Goal: Transaction & Acquisition: Purchase product/service

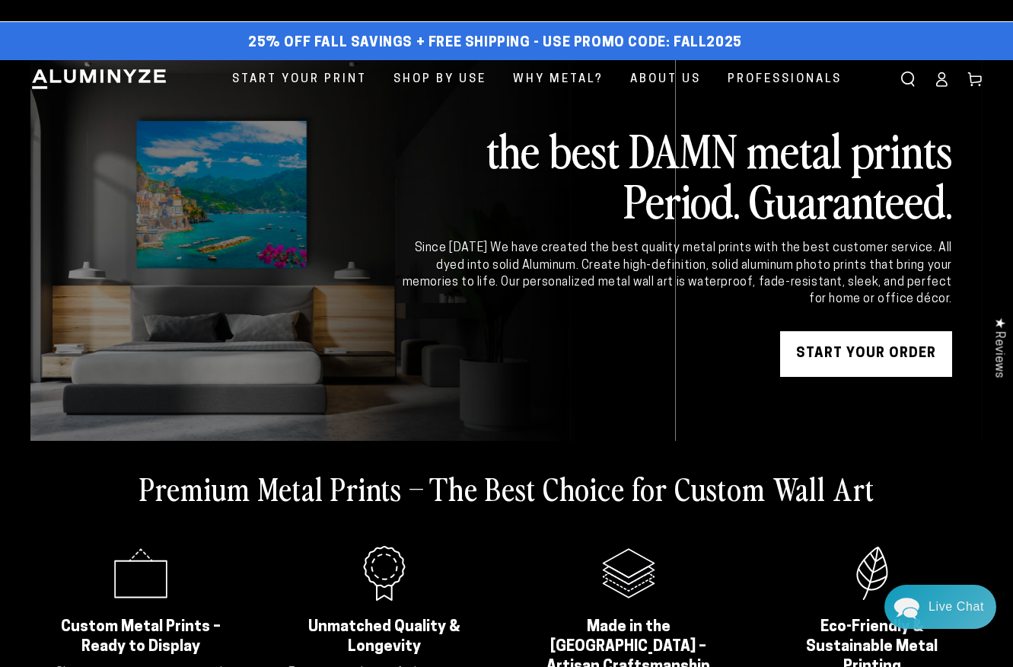
click at [938, 78] on ellipse at bounding box center [941, 76] width 6 height 6
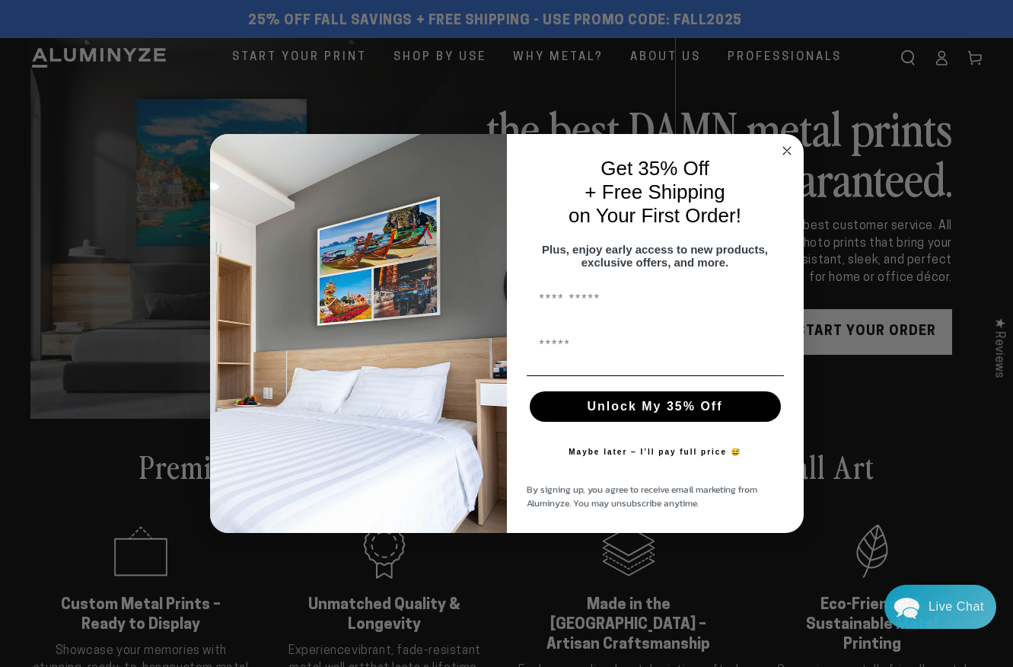
click at [785, 142] on circle "Close dialog" at bounding box center [786, 150] width 17 height 17
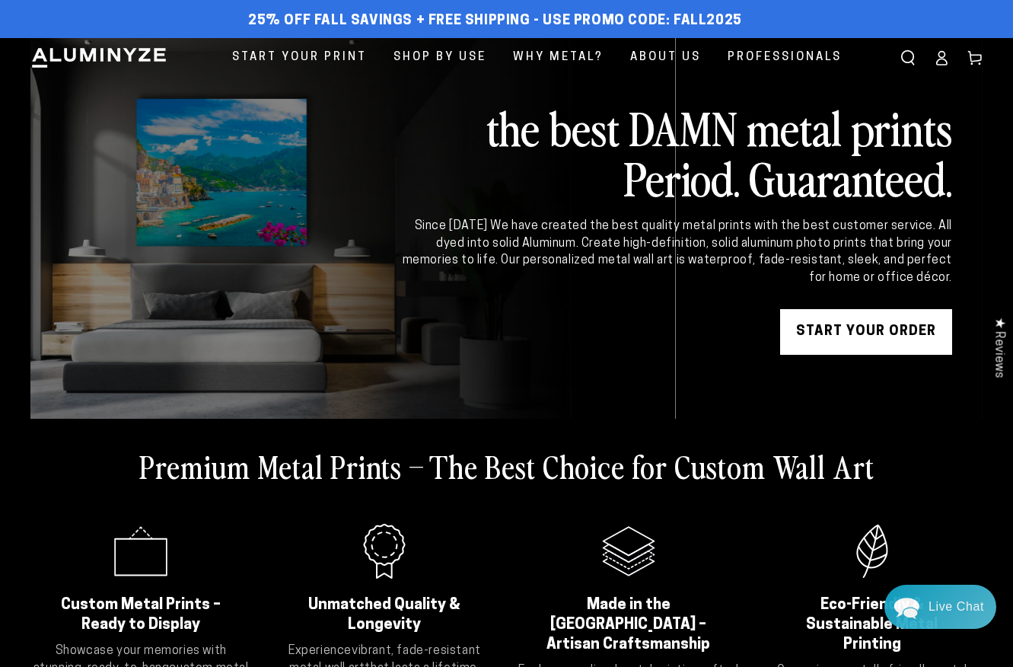
click at [941, 61] on icon at bounding box center [941, 57] width 15 height 15
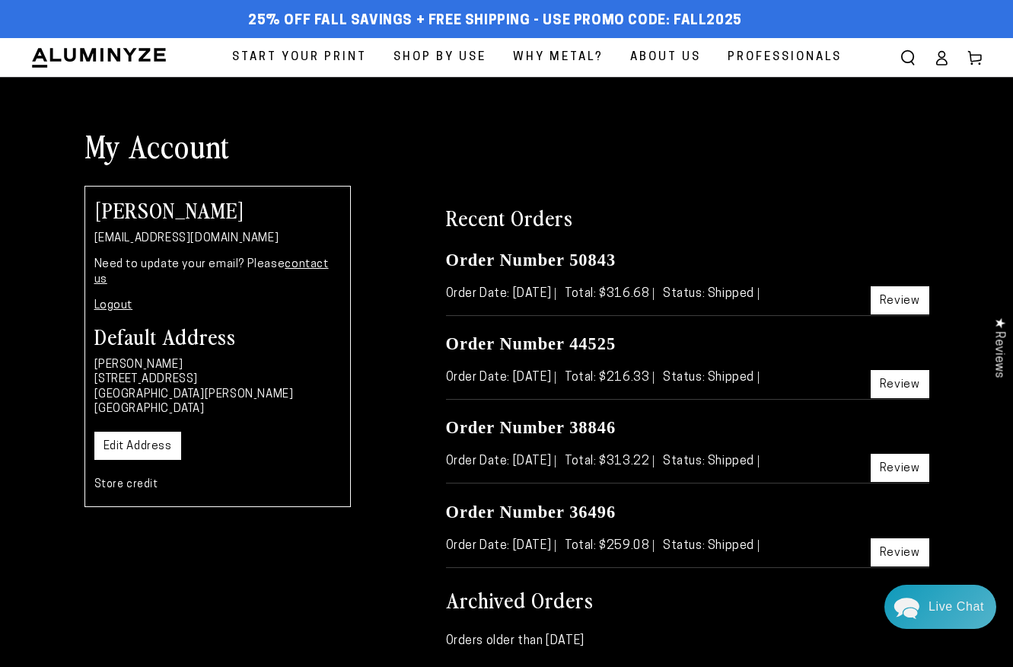
click at [902, 297] on link "Review" at bounding box center [899, 300] width 59 height 28
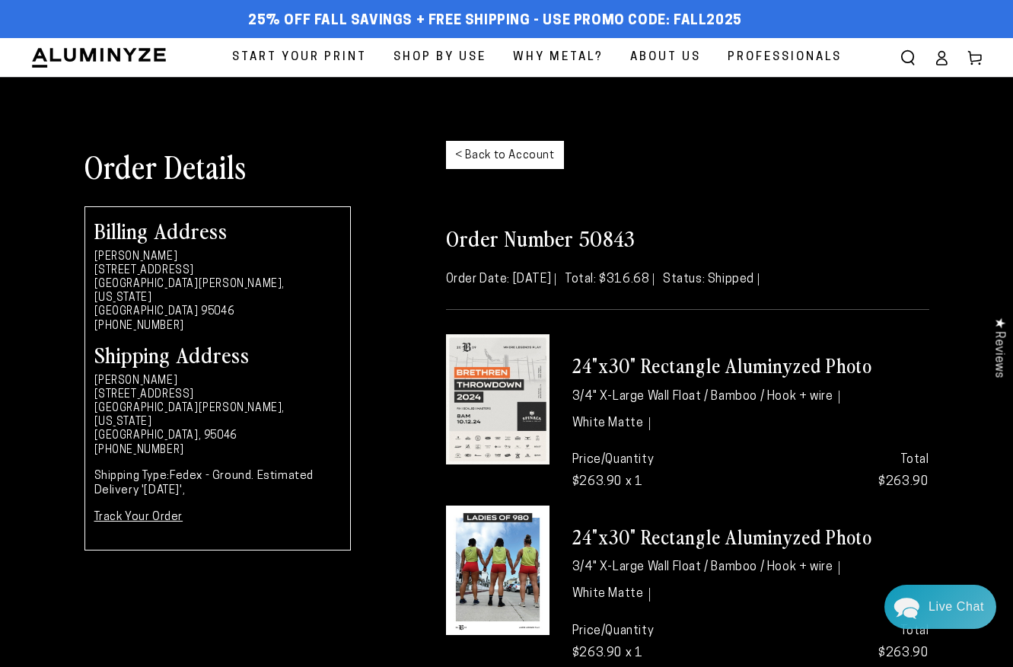
click at [299, 62] on span "Start Your Print" at bounding box center [299, 57] width 135 height 21
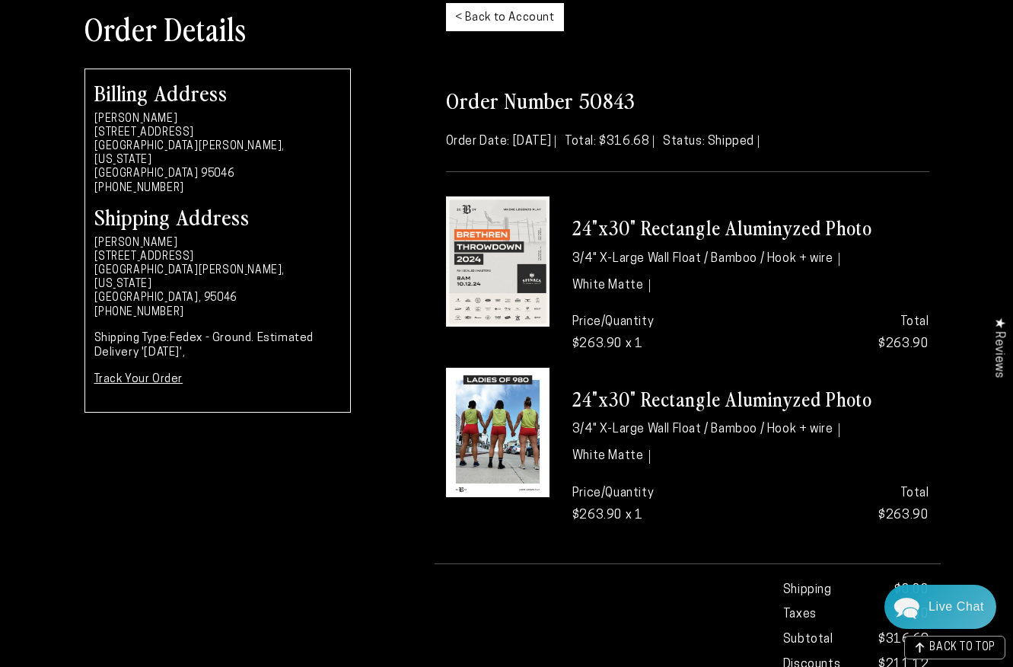
scroll to position [124, 0]
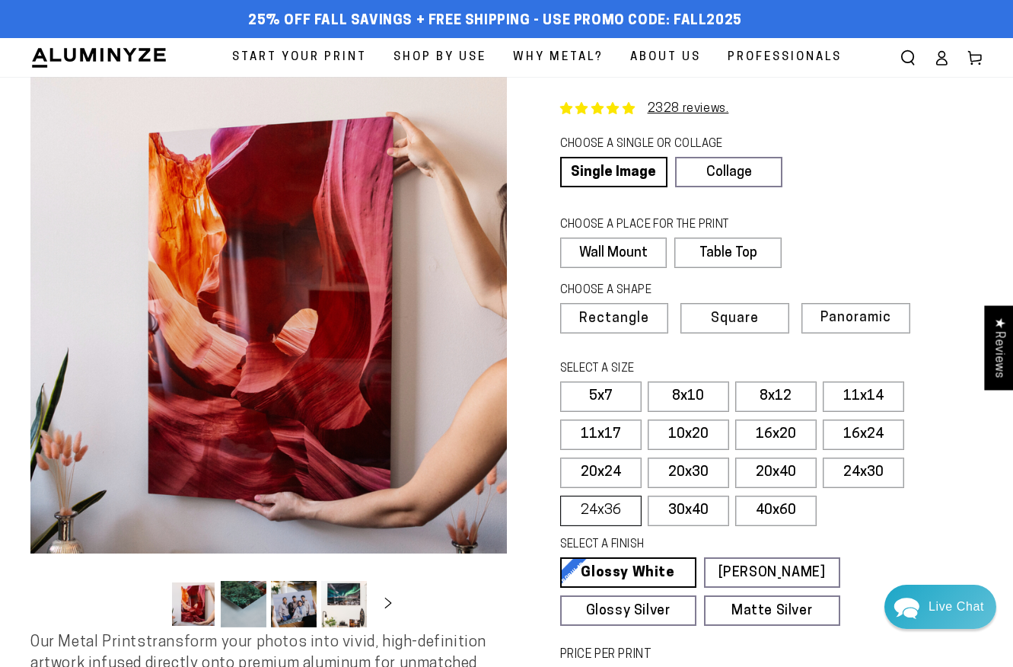
click at [598, 505] on label "24x36" at bounding box center [600, 510] width 81 height 30
click at [853, 472] on label "24x30" at bounding box center [862, 472] width 81 height 30
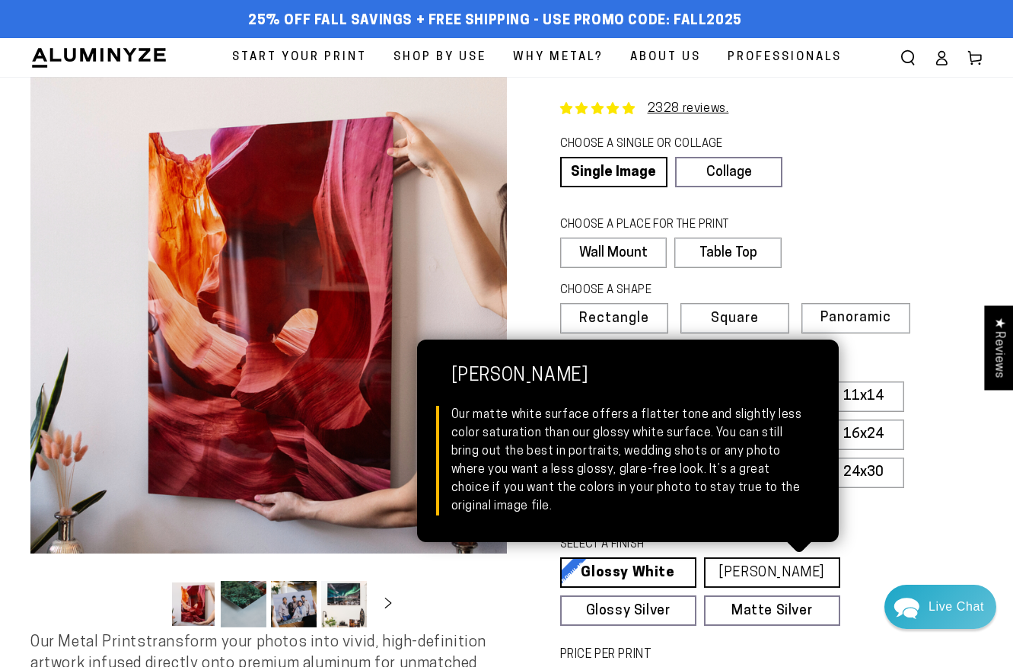
click at [778, 570] on link "Matte White Matte White Our matte white surface offers a flatter tone and sligh…" at bounding box center [772, 572] width 136 height 30
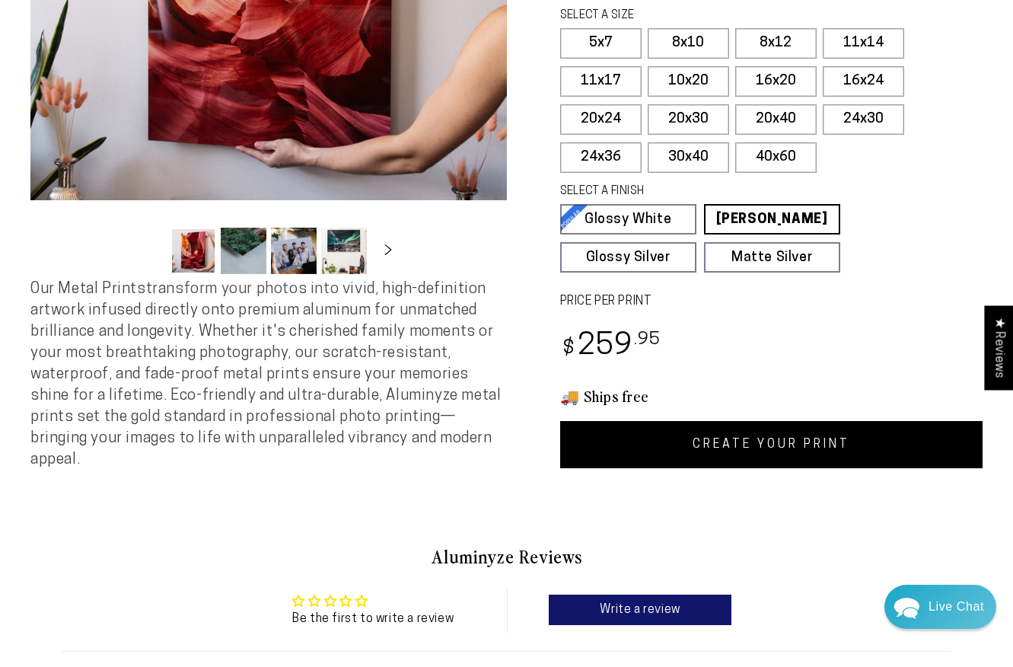
scroll to position [352, 0]
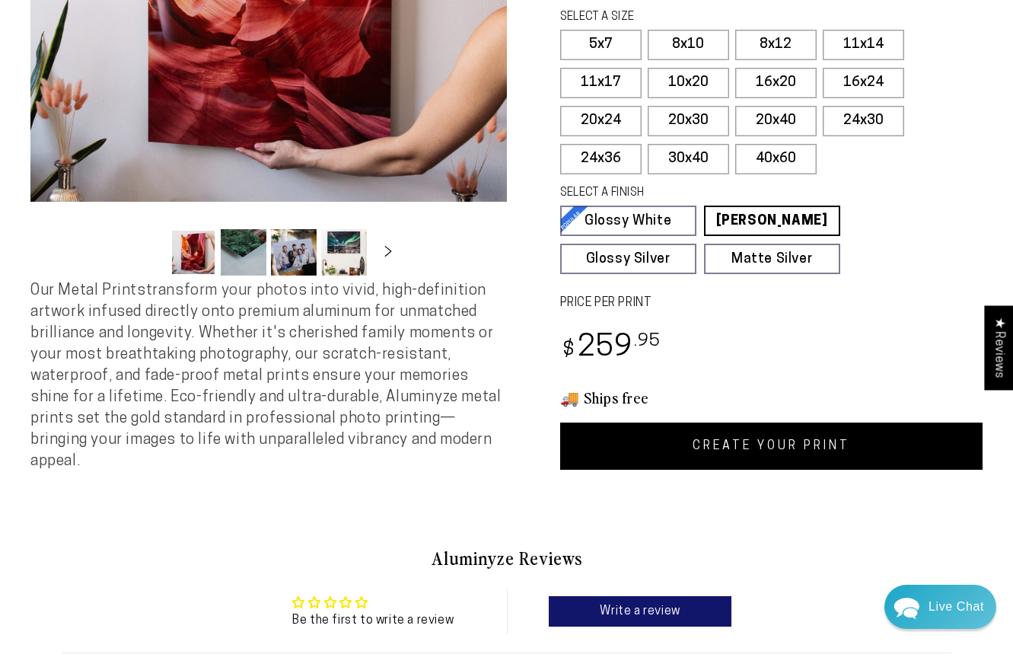
click at [778, 450] on link "CREATE YOUR PRINT" at bounding box center [771, 445] width 423 height 47
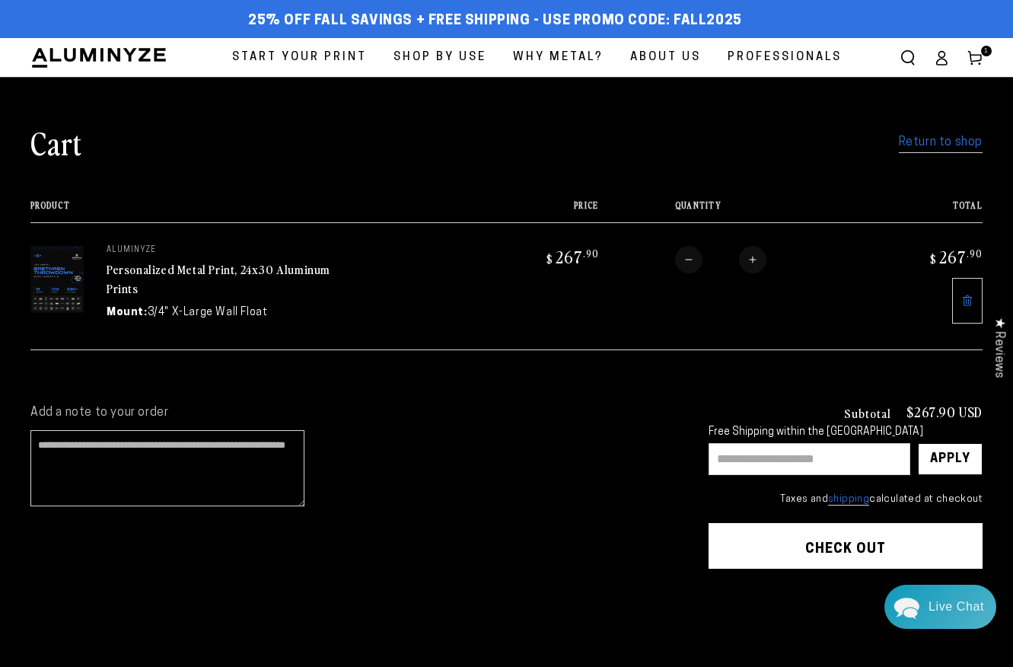
click at [741, 450] on input "text" at bounding box center [809, 459] width 202 height 32
type input "********"
click at [953, 455] on div "Apply" at bounding box center [950, 459] width 40 height 30
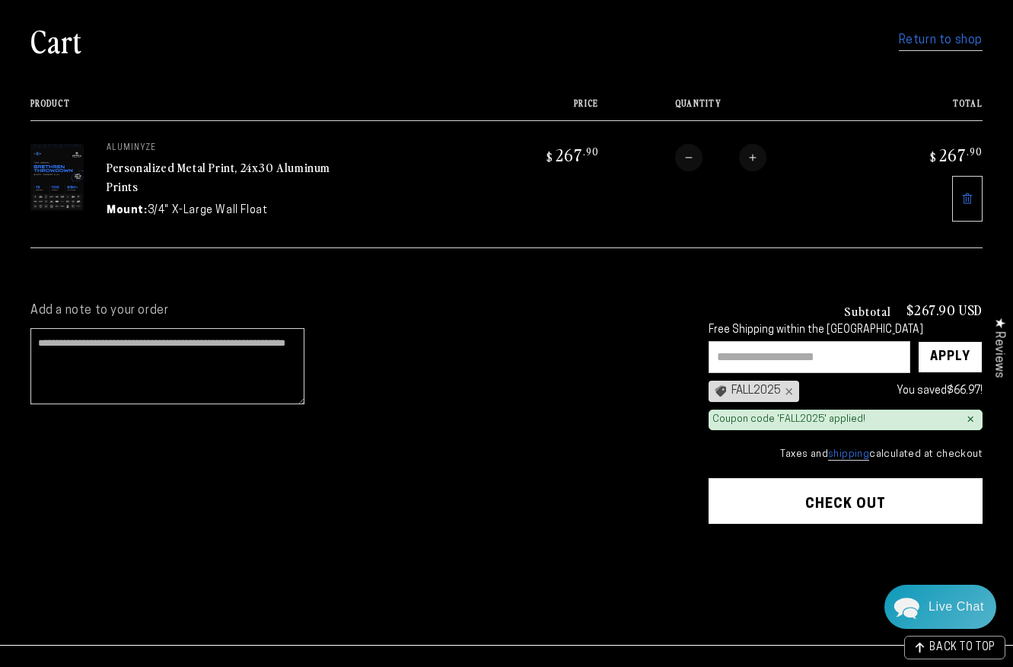
scroll to position [146, 0]
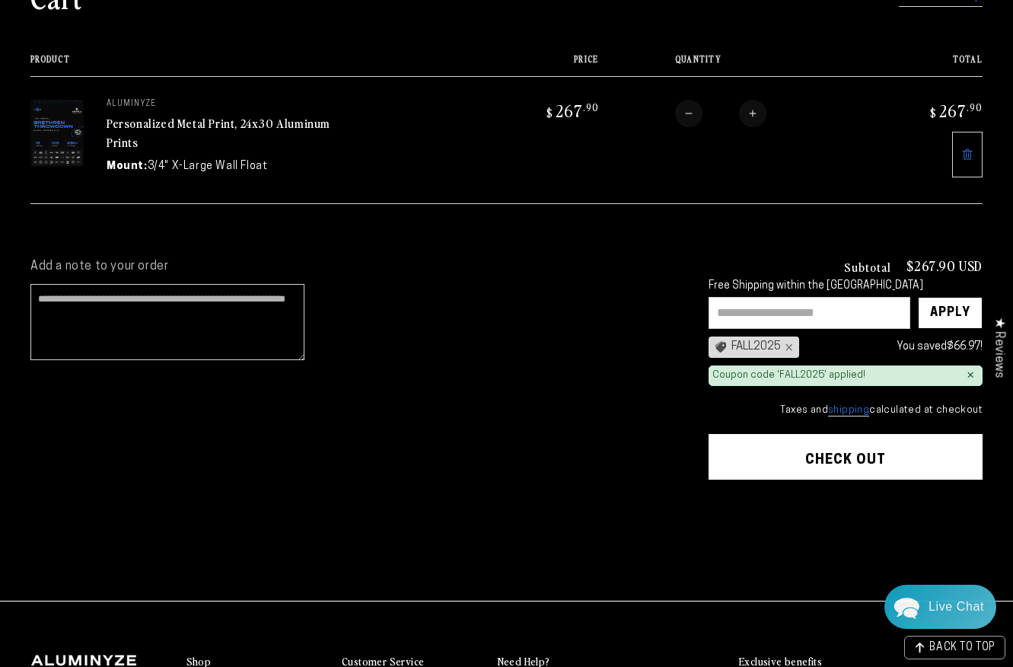
click at [820, 449] on button "Check out" at bounding box center [845, 457] width 274 height 46
